Goal: Check status: Check status

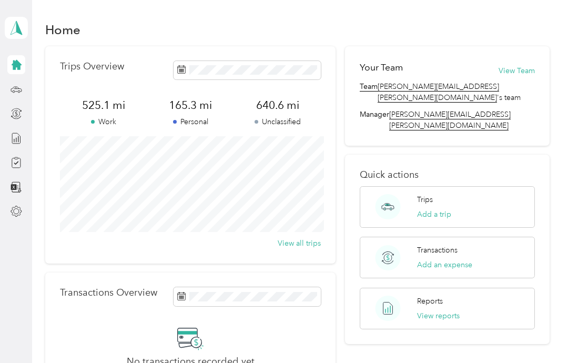
click at [302, 242] on button "View all trips" at bounding box center [299, 243] width 43 height 11
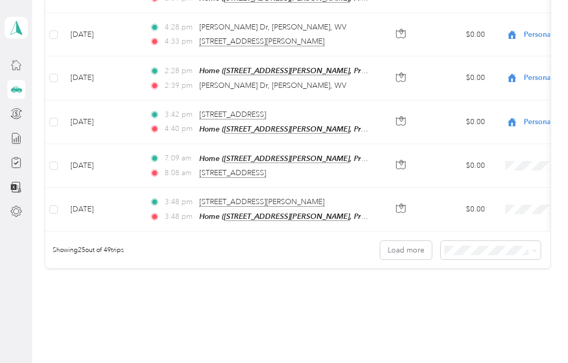
scroll to position [1035, 0]
click at [408, 241] on button "Load more" at bounding box center [406, 250] width 52 height 18
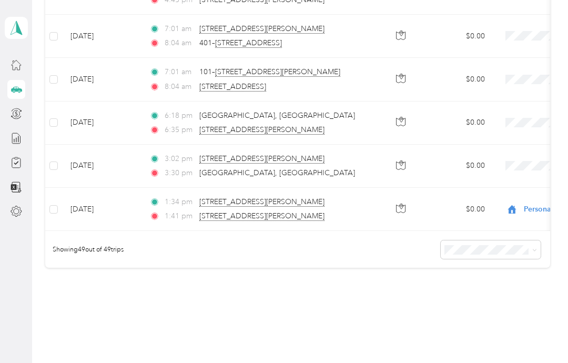
scroll to position [2073, 0]
